Goal: Transaction & Acquisition: Purchase product/service

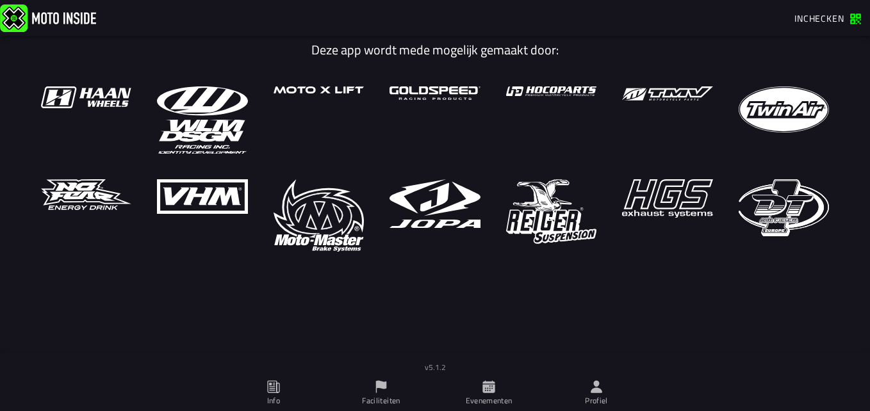
click at [605, 159] on ion-row at bounding box center [435, 168] width 814 height 165
click at [493, 389] on icon at bounding box center [488, 387] width 12 height 12
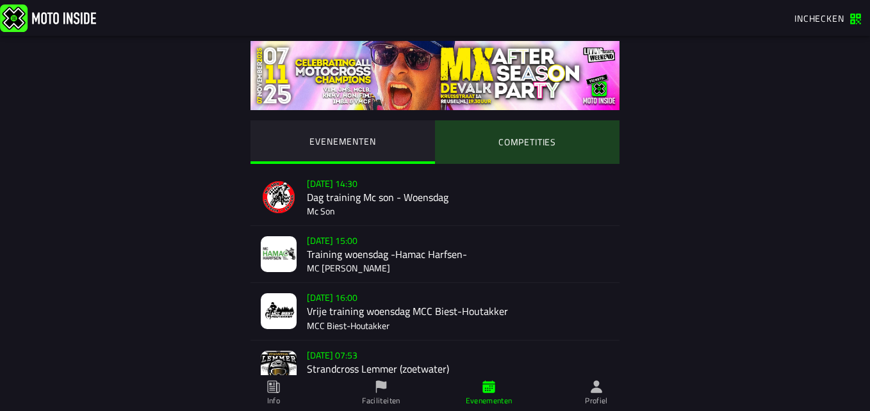
click at [507, 150] on ion-segment-button "COMPETITIES" at bounding box center [527, 142] width 185 height 44
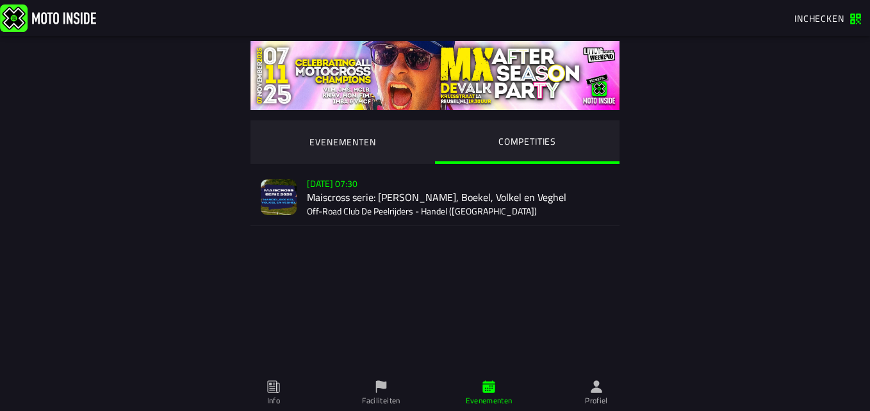
click at [418, 206] on div "Verkoop nog niet gestart [DATE] 07:30 Maiscross serie: Handel, Boekel, Volkel e…" at bounding box center [458, 197] width 302 height 56
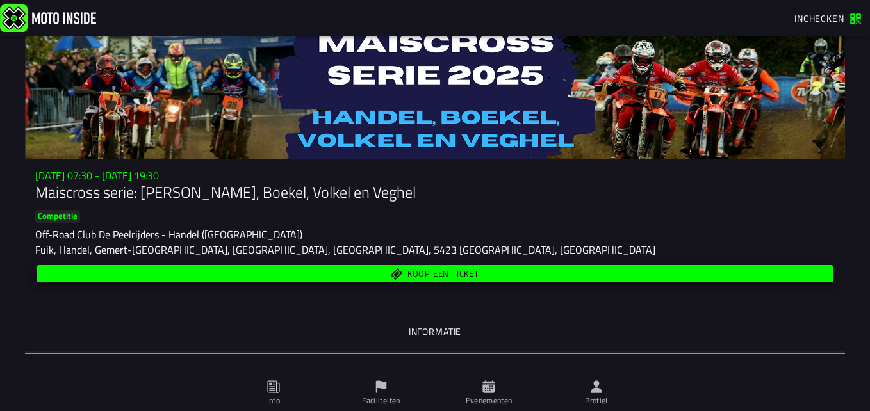
click at [409, 272] on span "Koop een ticket" at bounding box center [443, 274] width 72 height 8
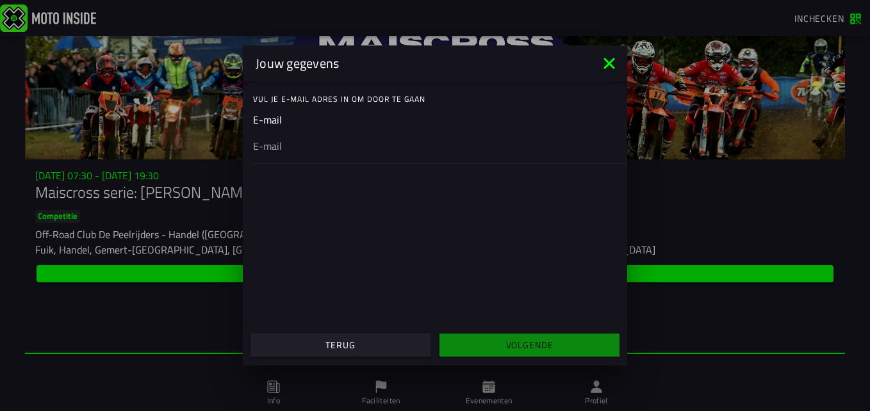
click at [307, 145] on input "email" at bounding box center [435, 145] width 364 height 15
type input "[EMAIL_ADDRESS][DOMAIN_NAME]"
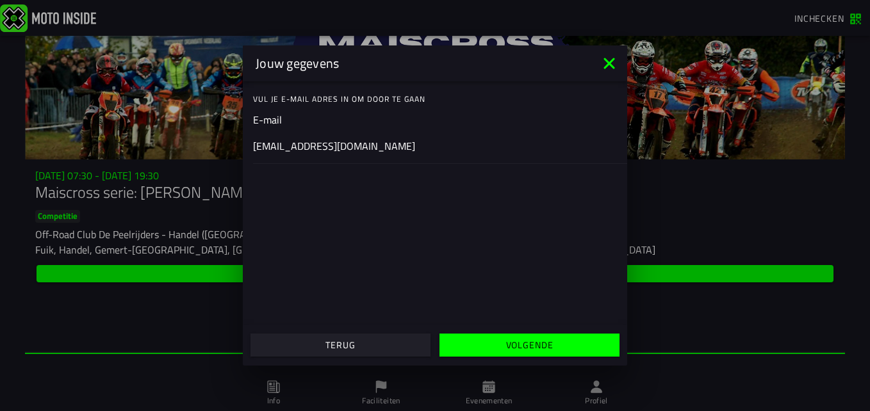
click at [0, 0] on slot "Volgende" at bounding box center [0, 0] width 0 height 0
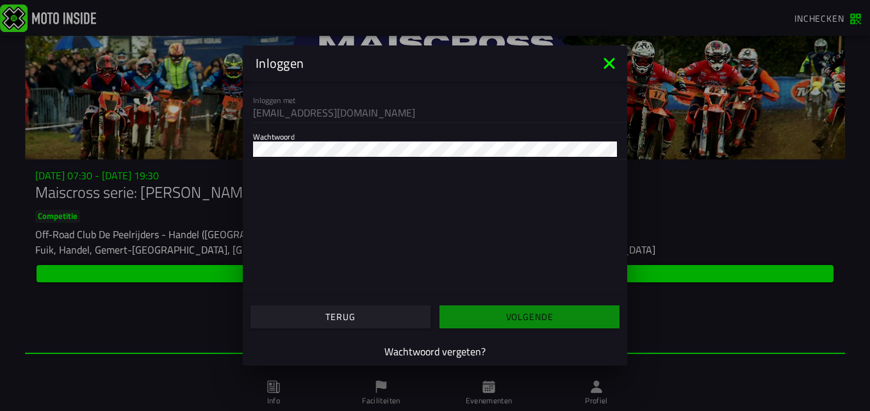
click at [358, 157] on div at bounding box center [435, 148] width 364 height 21
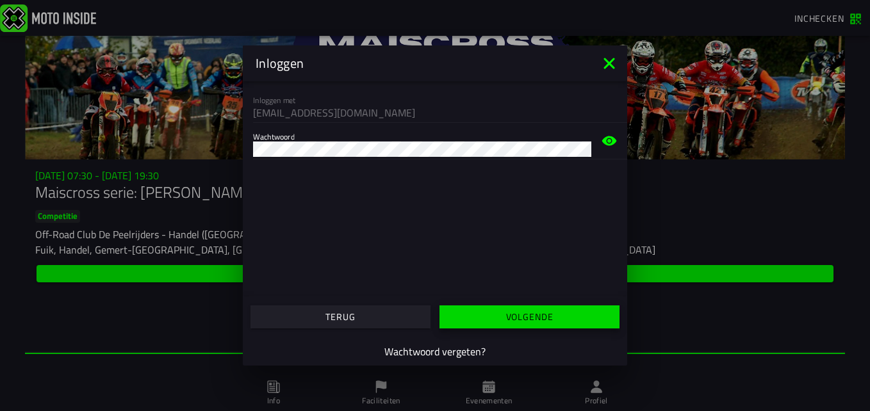
click at [467, 311] on button "Volgende" at bounding box center [530, 317] width 180 height 23
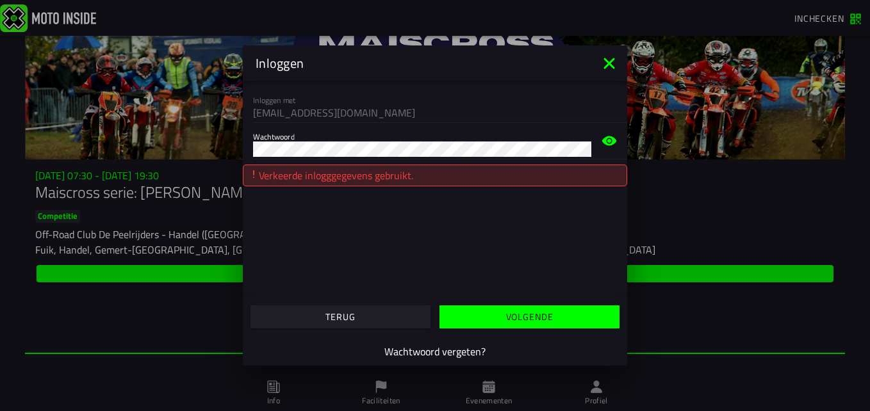
click at [0, 0] on slot "Wachtwoord vergeten?" at bounding box center [0, 0] width 0 height 0
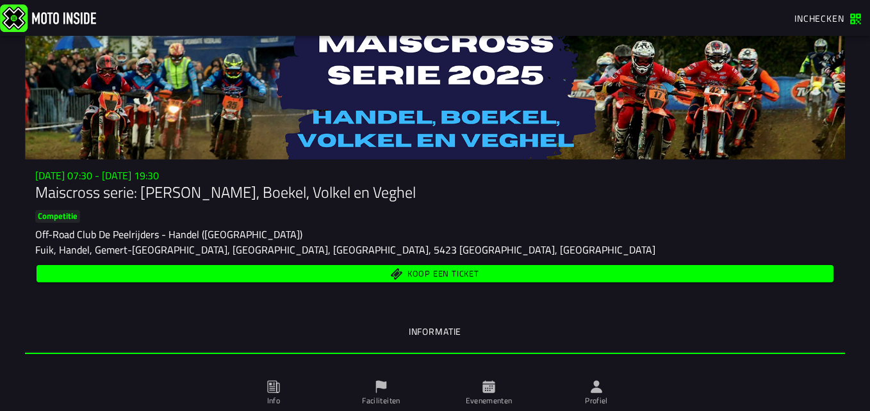
click at [386, 277] on span "Koop een ticket" at bounding box center [435, 274] width 782 height 12
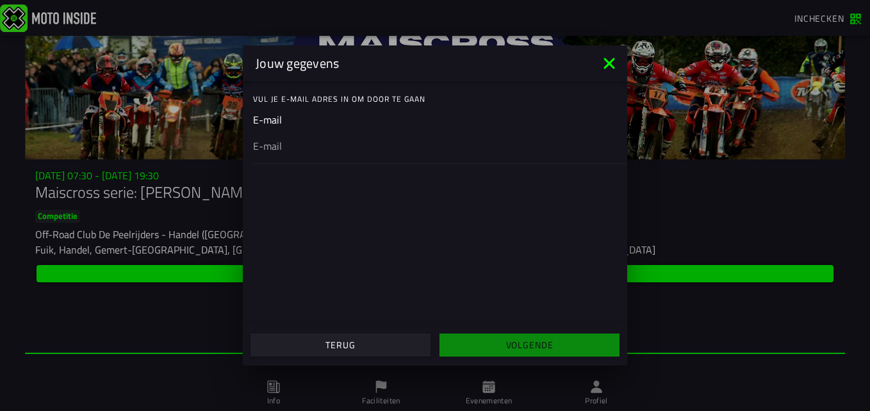
click at [384, 143] on input "email" at bounding box center [435, 145] width 364 height 15
type input "[EMAIL_ADDRESS][DOMAIN_NAME]"
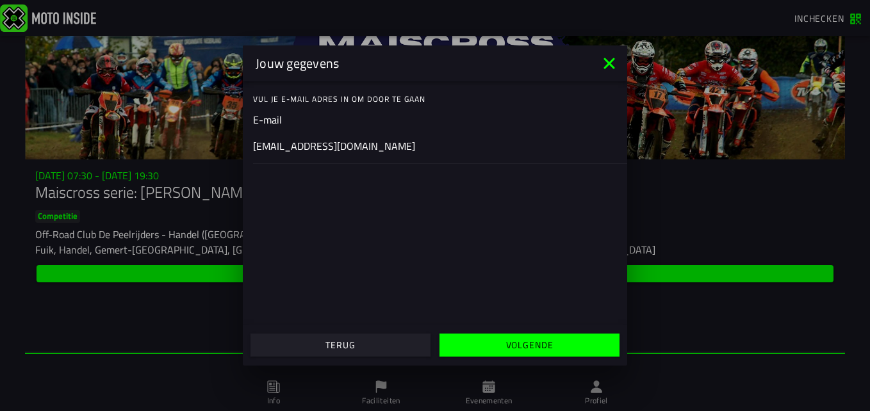
click at [500, 341] on span "Volgende" at bounding box center [529, 345] width 160 height 9
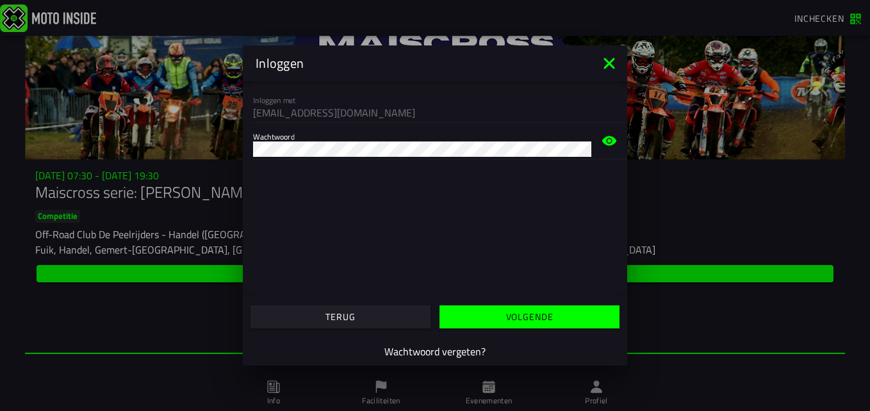
click at [488, 315] on span "Volgende" at bounding box center [529, 317] width 160 height 9
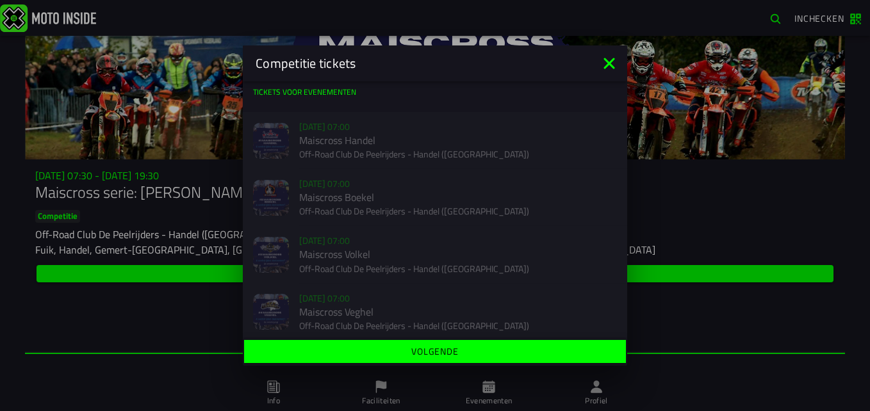
scroll to position [8, 0]
